Goal: Task Accomplishment & Management: Manage account settings

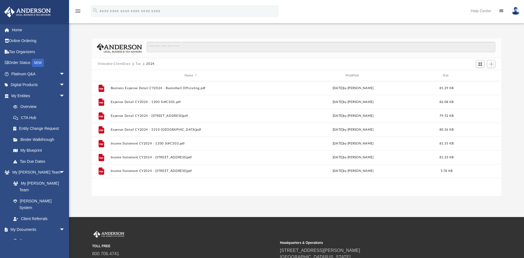
scroll to position [122, 406]
click at [235, 208] on div "App [EMAIL_ADDRESS][DOMAIN_NAME] Sign Out [EMAIL_ADDRESS][DOMAIN_NAME] Home Onl…" at bounding box center [262, 108] width 524 height 217
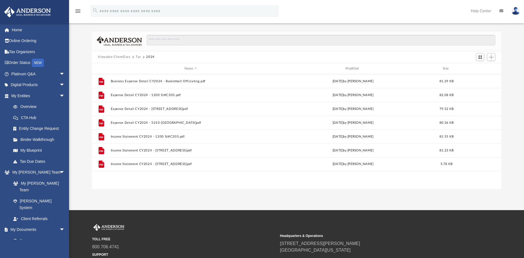
scroll to position [0, 0]
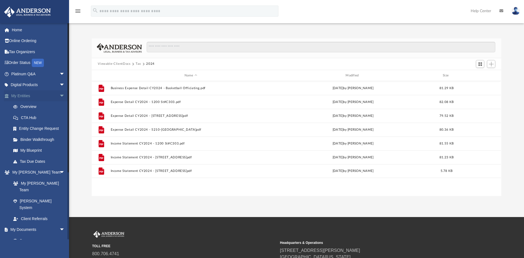
click at [59, 95] on span "arrow_drop_down" at bounding box center [64, 95] width 11 height 11
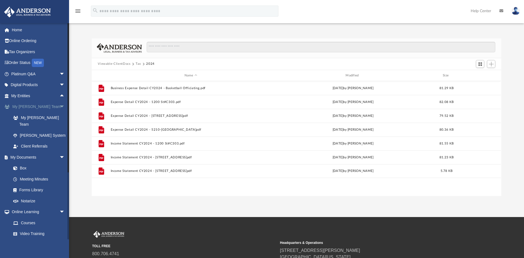
click at [59, 106] on span "arrow_drop_down" at bounding box center [64, 106] width 11 height 11
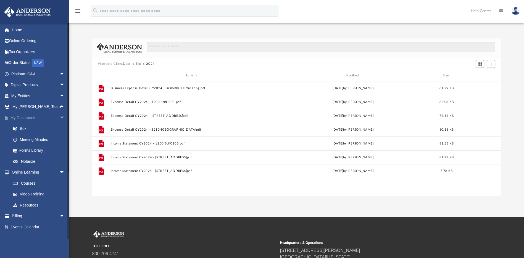
click at [59, 116] on span "arrow_drop_down" at bounding box center [64, 117] width 11 height 11
click at [59, 129] on span "arrow_drop_down" at bounding box center [64, 128] width 11 height 11
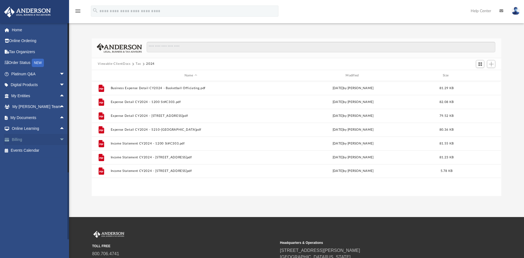
click at [59, 139] on span "arrow_drop_down" at bounding box center [64, 139] width 11 height 11
click at [59, 139] on span "arrow_drop_up" at bounding box center [64, 139] width 11 height 11
click at [59, 84] on span "arrow_drop_down" at bounding box center [64, 84] width 11 height 11
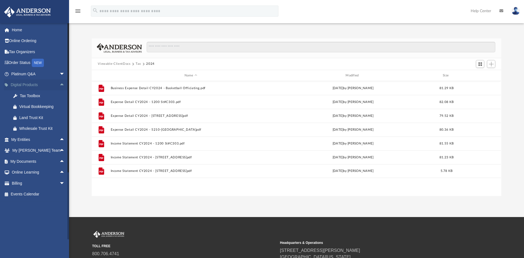
click at [59, 84] on span "arrow_drop_up" at bounding box center [64, 84] width 11 height 11
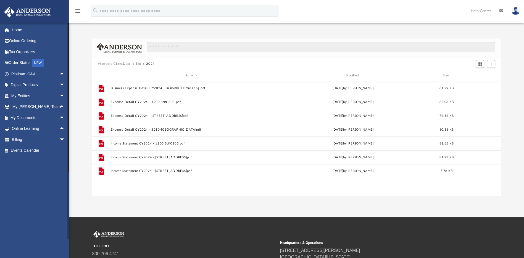
click at [52, 191] on div "[EMAIL_ADDRESS][DOMAIN_NAME] Sign Out [EMAIL_ADDRESS][DOMAIN_NAME] Home Online …" at bounding box center [36, 131] width 73 height 216
click at [332, 28] on div "Difficulty viewing your box folder? You can also access your account directly o…" at bounding box center [296, 111] width 455 height 169
click at [514, 12] on img at bounding box center [516, 11] width 8 height 8
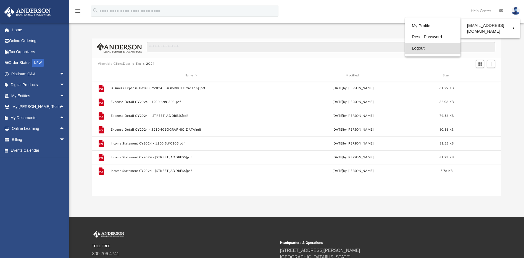
click at [405, 47] on link "Logout" at bounding box center [432, 48] width 55 height 11
